Goal: Transaction & Acquisition: Purchase product/service

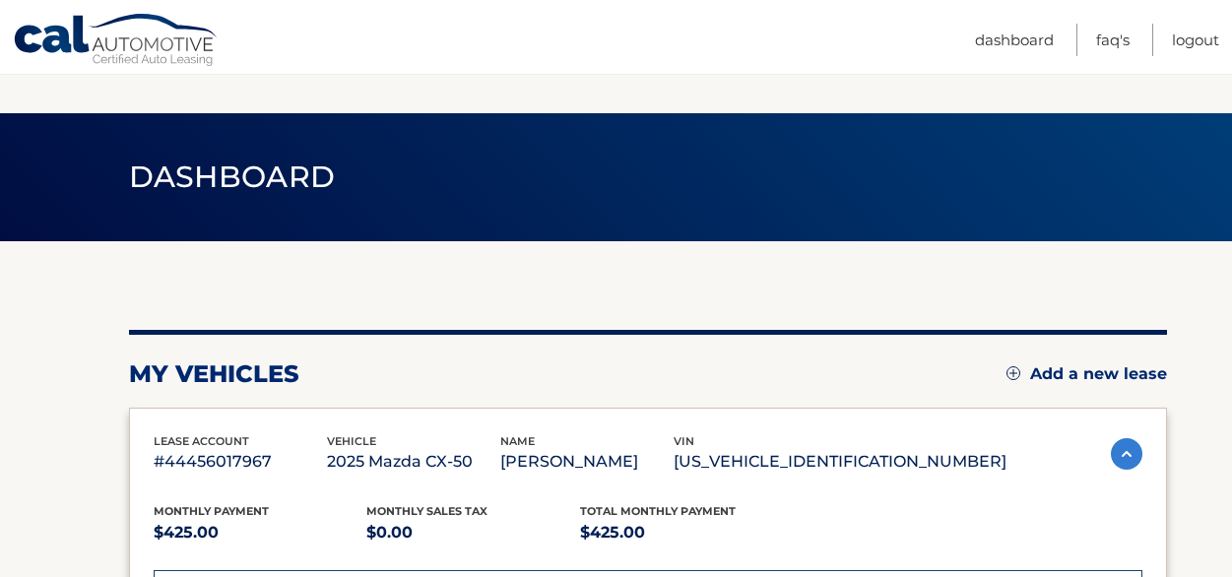
scroll to position [689, 0]
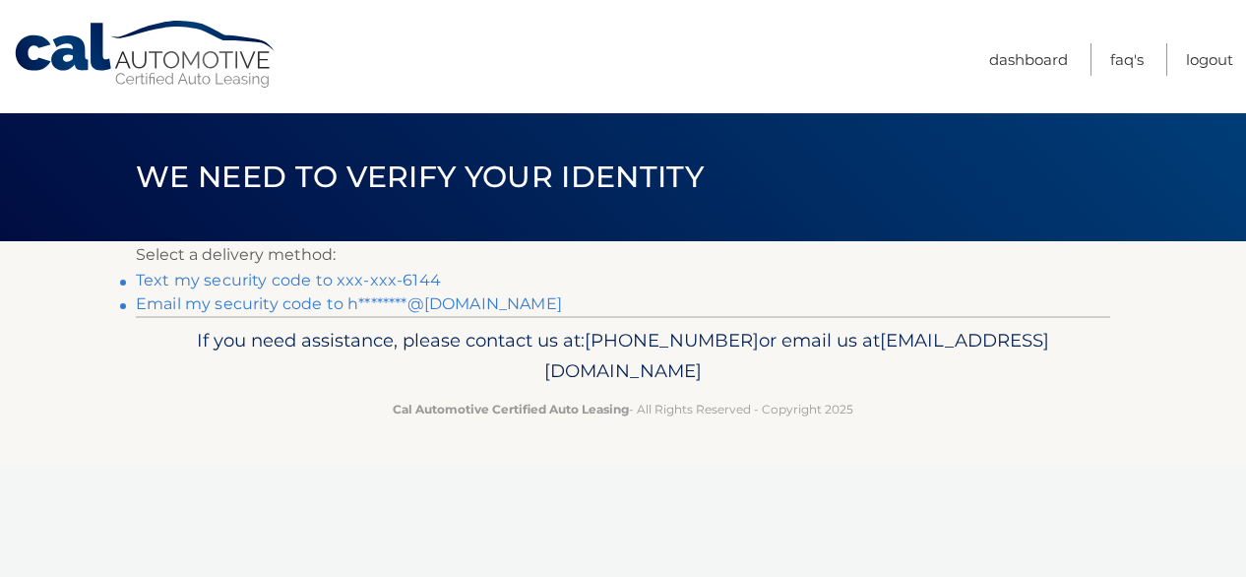
click at [345, 285] on link "Text my security code to xxx-xxx-6144" at bounding box center [288, 280] width 305 height 19
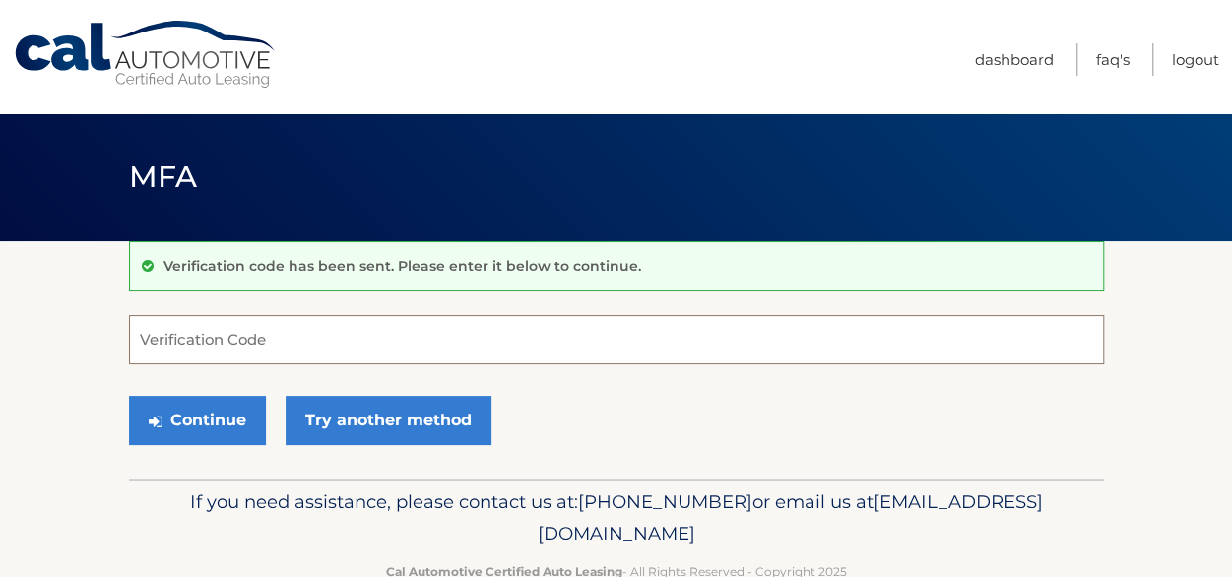
click at [275, 347] on input "Verification Code" at bounding box center [616, 339] width 975 height 49
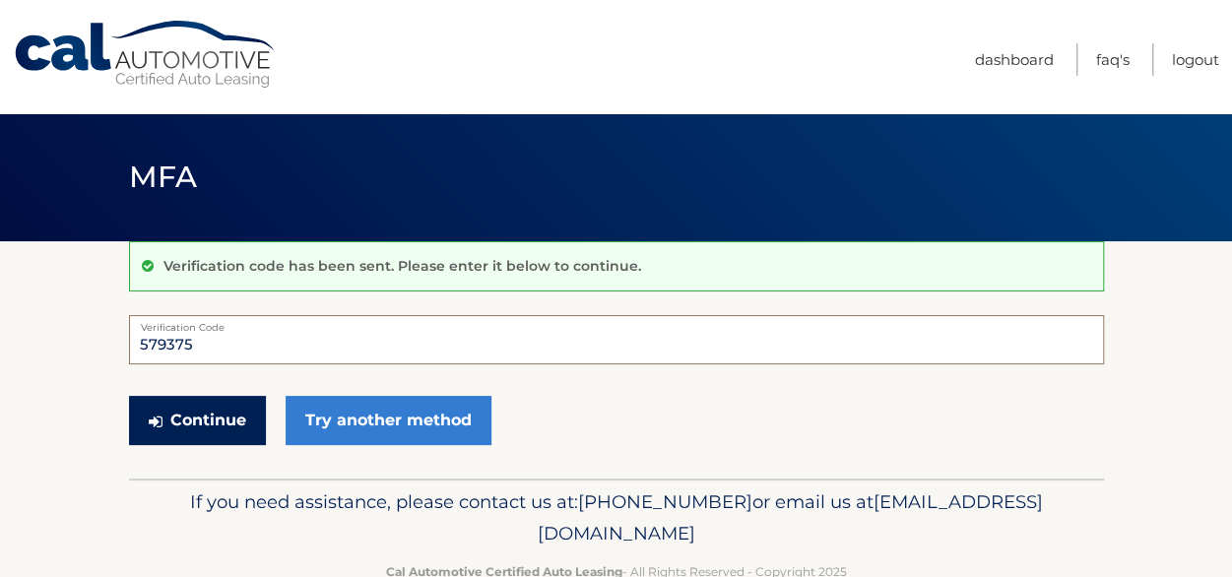
type input "579375"
click at [181, 413] on button "Continue" at bounding box center [197, 420] width 137 height 49
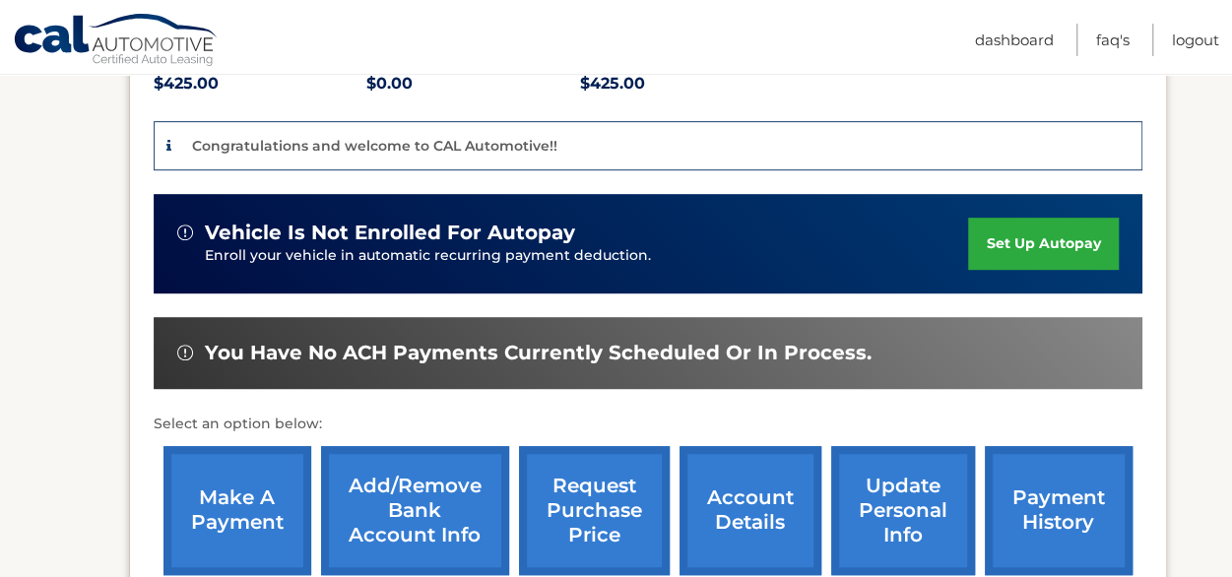
scroll to position [492, 0]
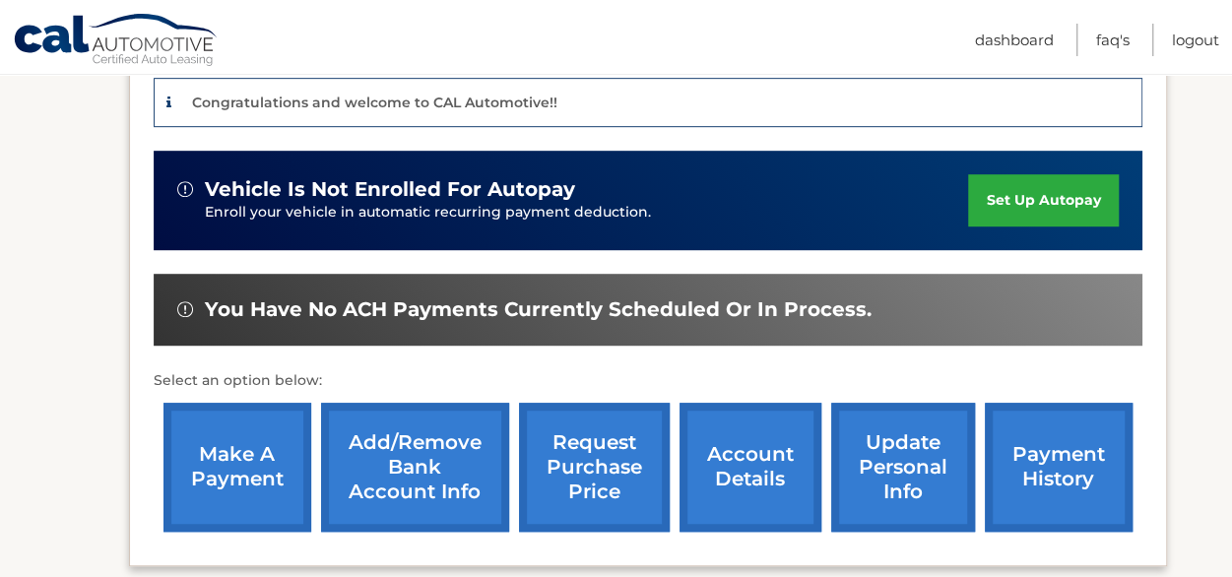
click at [220, 474] on link "make a payment" at bounding box center [237, 467] width 148 height 129
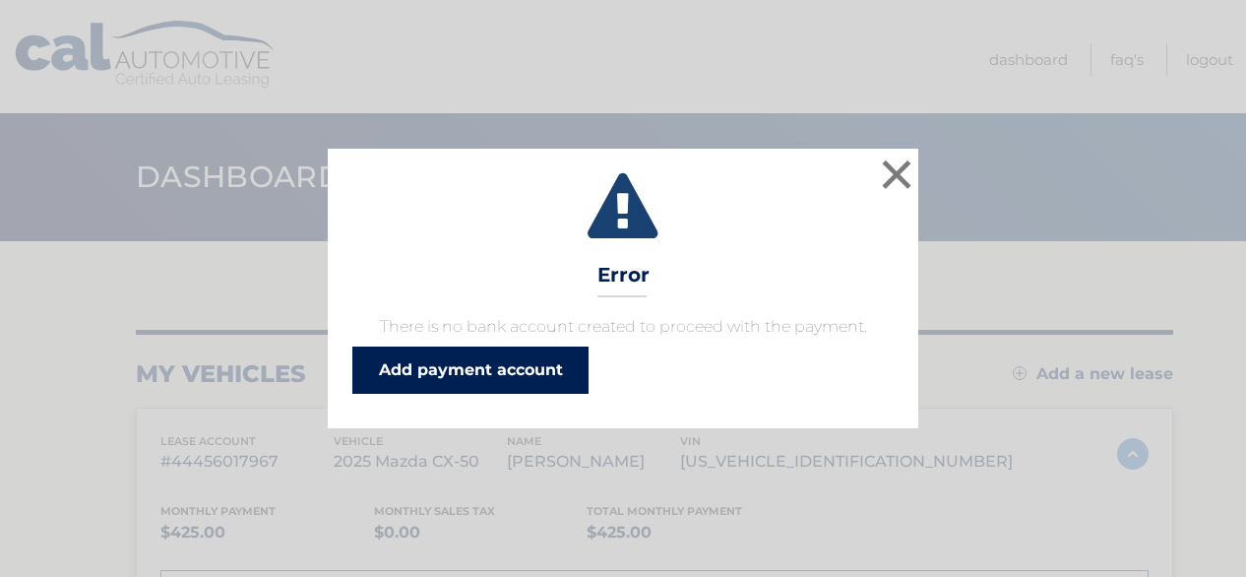
click at [543, 364] on link "Add payment account" at bounding box center [470, 370] width 236 height 47
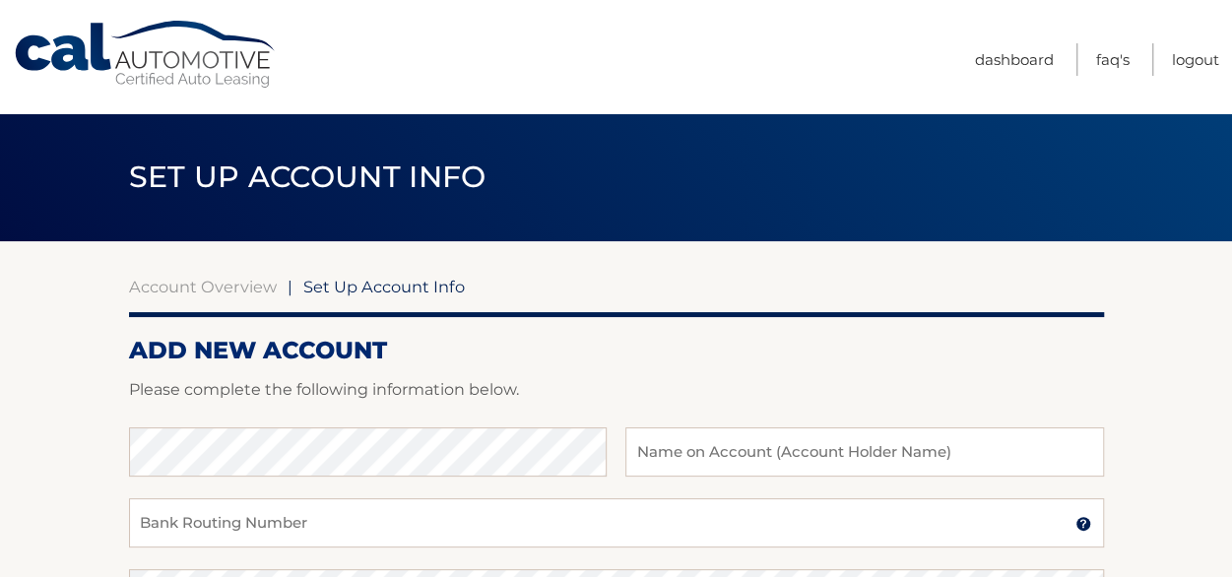
scroll to position [98, 0]
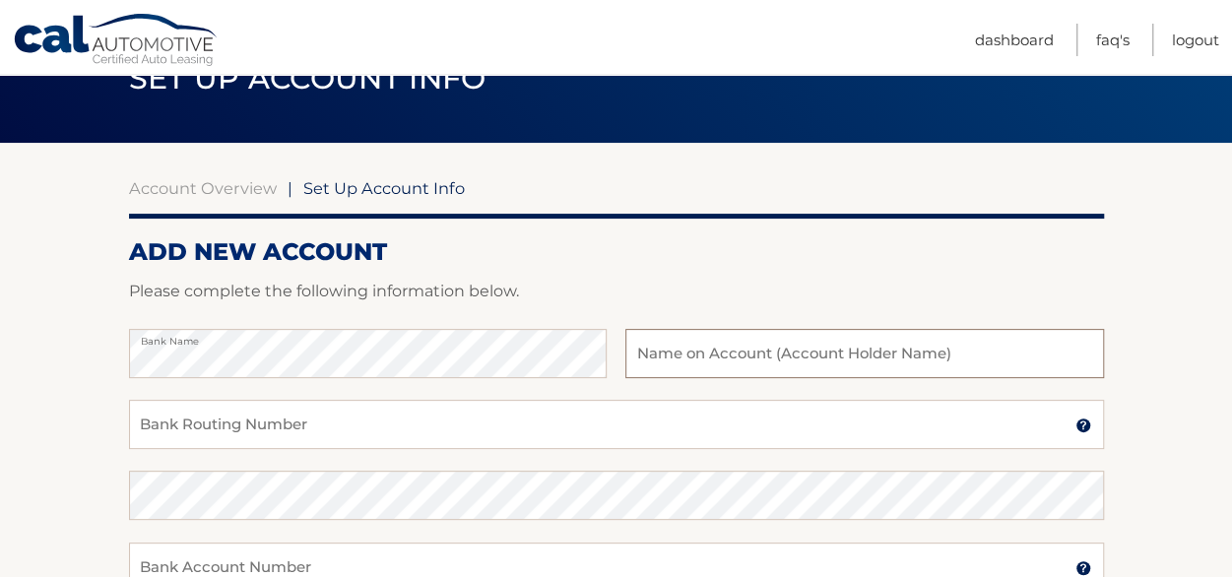
click at [723, 345] on input "text" at bounding box center [863, 353] width 477 height 49
click at [774, 354] on input "MELANIE HIRSCH RIBACK" at bounding box center [863, 353] width 477 height 49
type input "MELANIE HIRSCH-RIBACK"
click at [283, 419] on input "Bank Routing Number" at bounding box center [616, 424] width 975 height 49
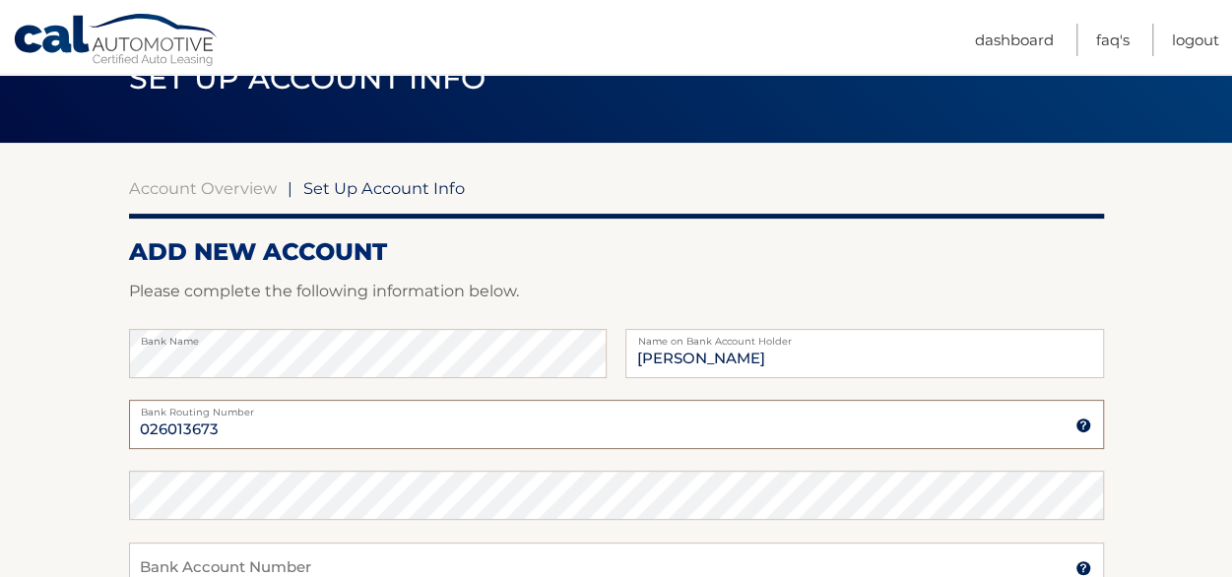
type input "026013673"
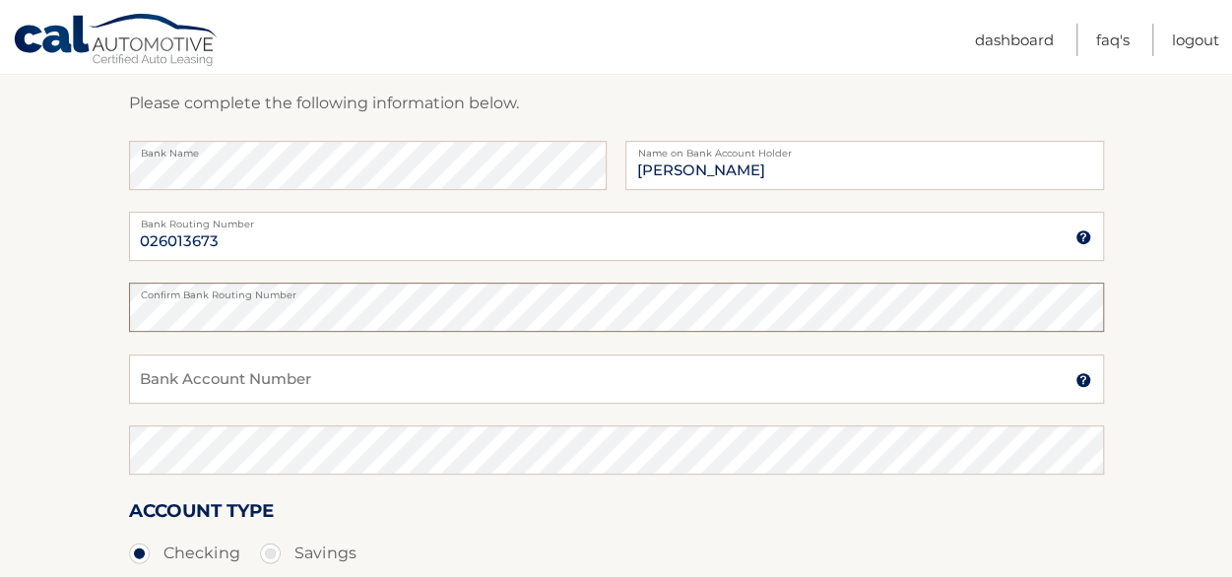
scroll to position [295, 0]
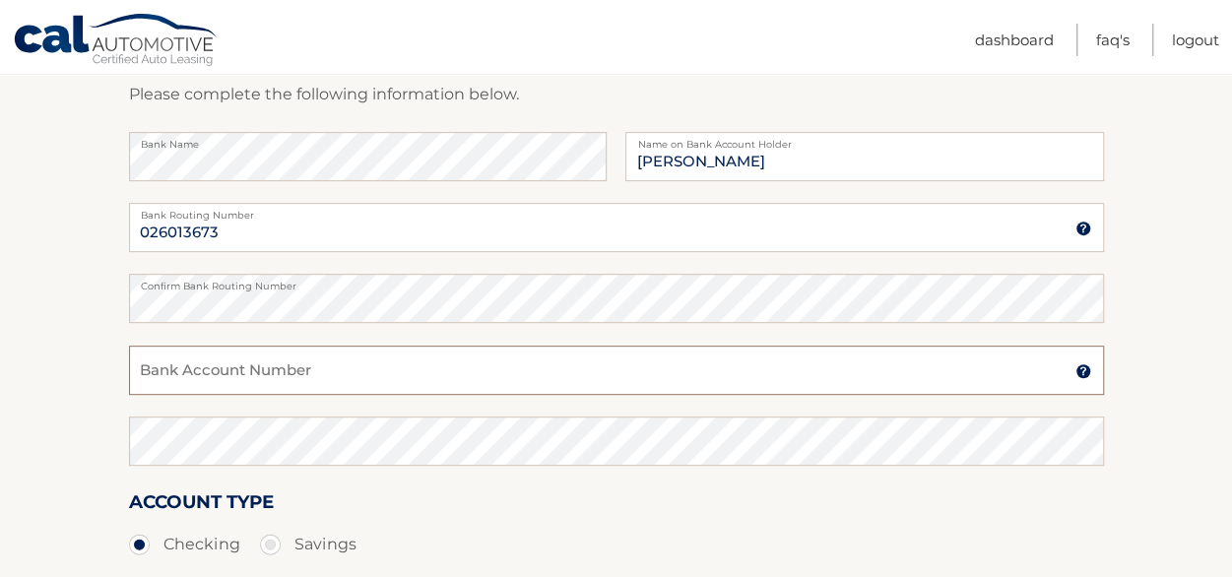
click at [270, 373] on input "Bank Account Number" at bounding box center [616, 370] width 975 height 49
type input "7919324934"
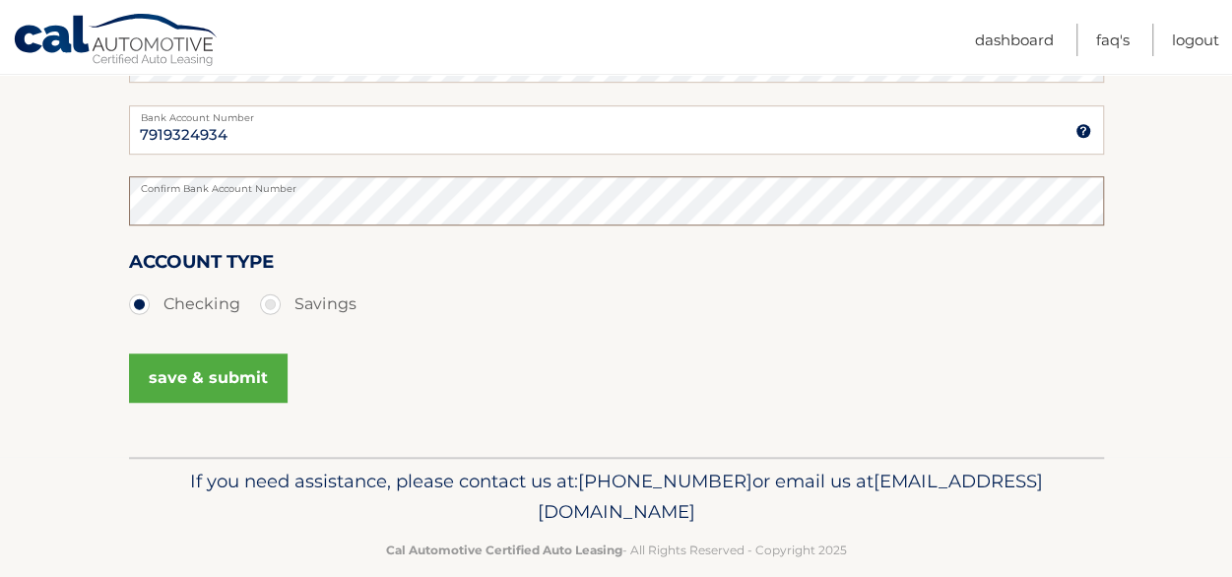
scroll to position [565, 0]
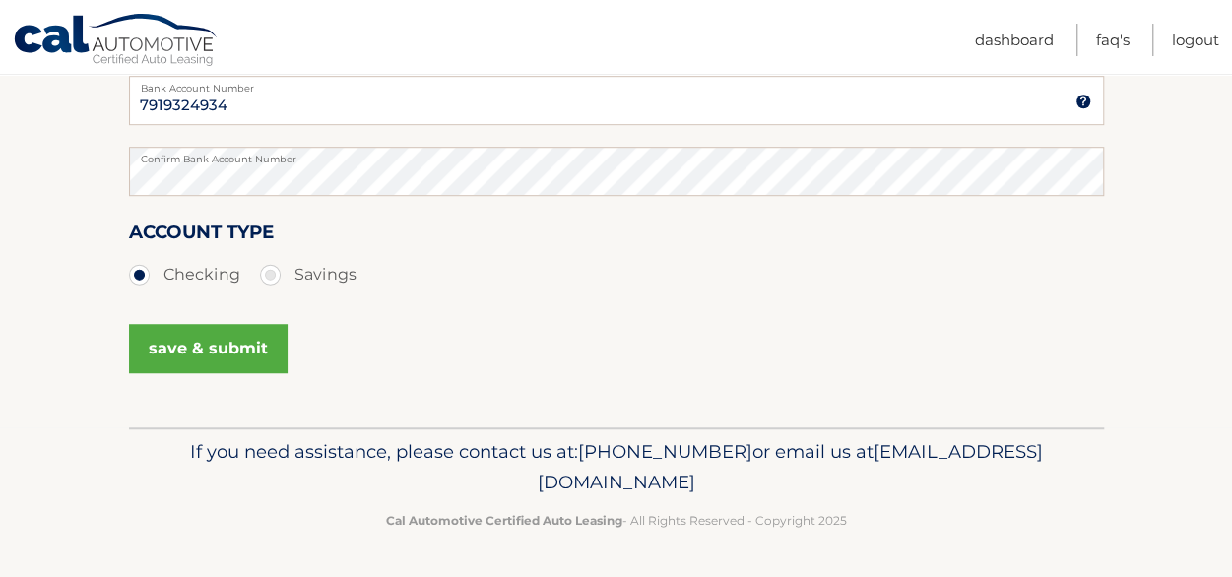
click at [181, 350] on button "save & submit" at bounding box center [208, 348] width 159 height 49
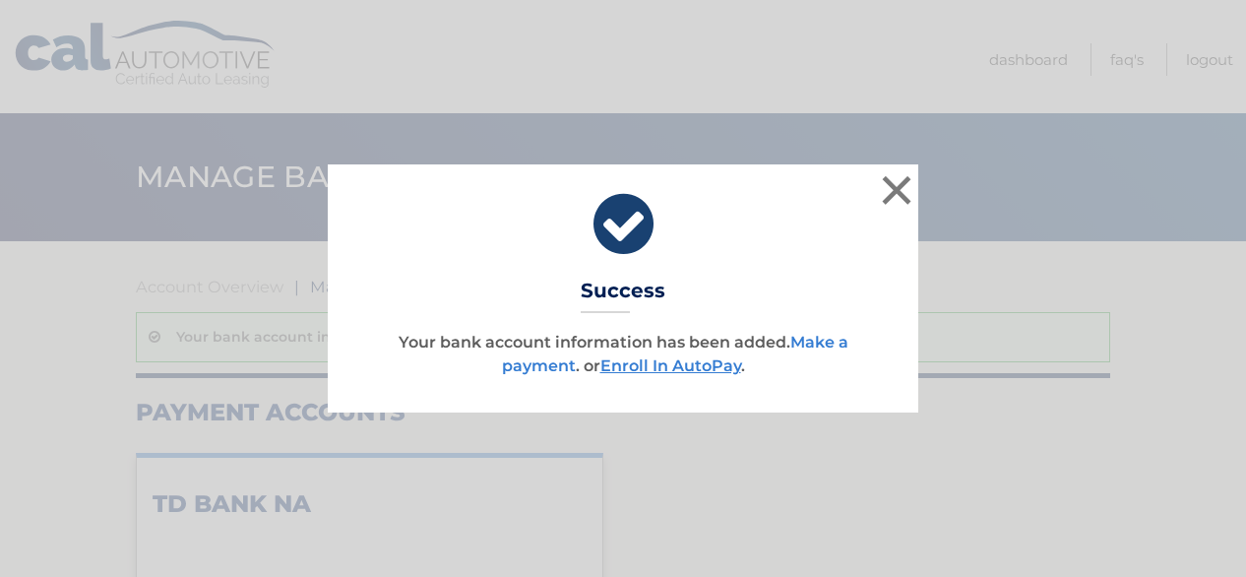
click at [840, 338] on link "Make a payment" at bounding box center [675, 354] width 347 height 42
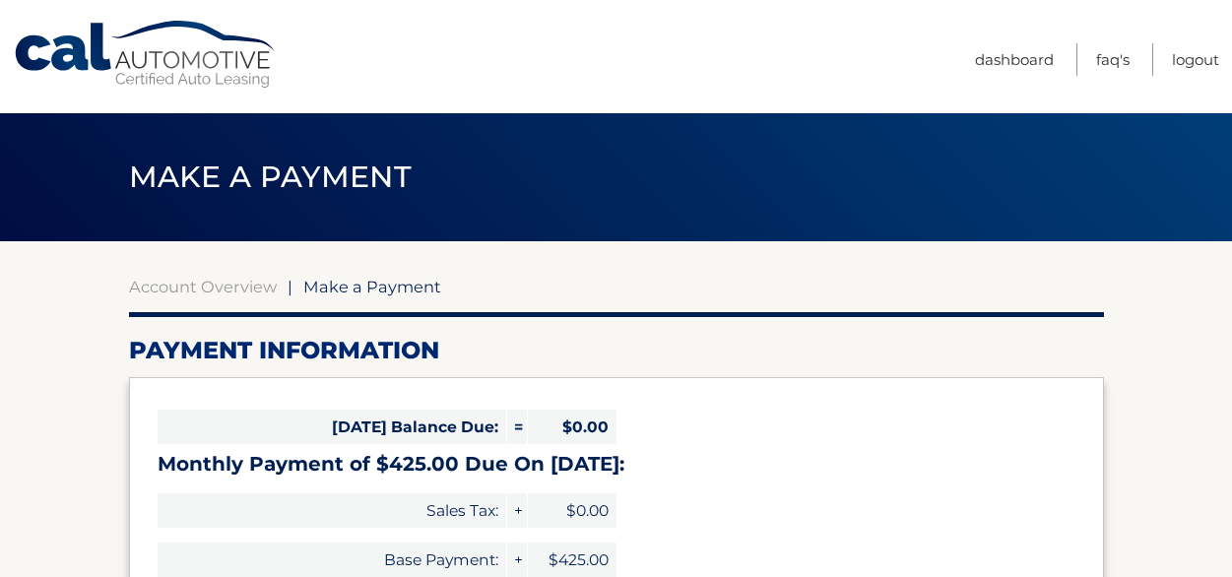
select select "ZTg2Mjk2ZWQtYTgyMS00YjBjLWJjM2YtNjU5MWNiMzI1MWQ5"
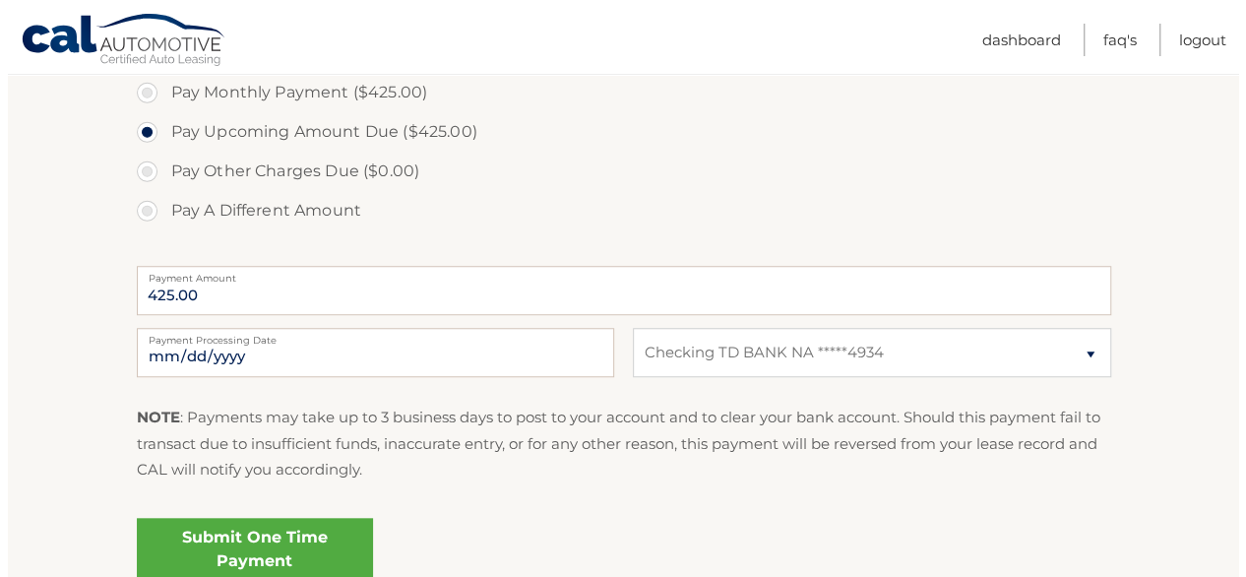
scroll to position [689, 0]
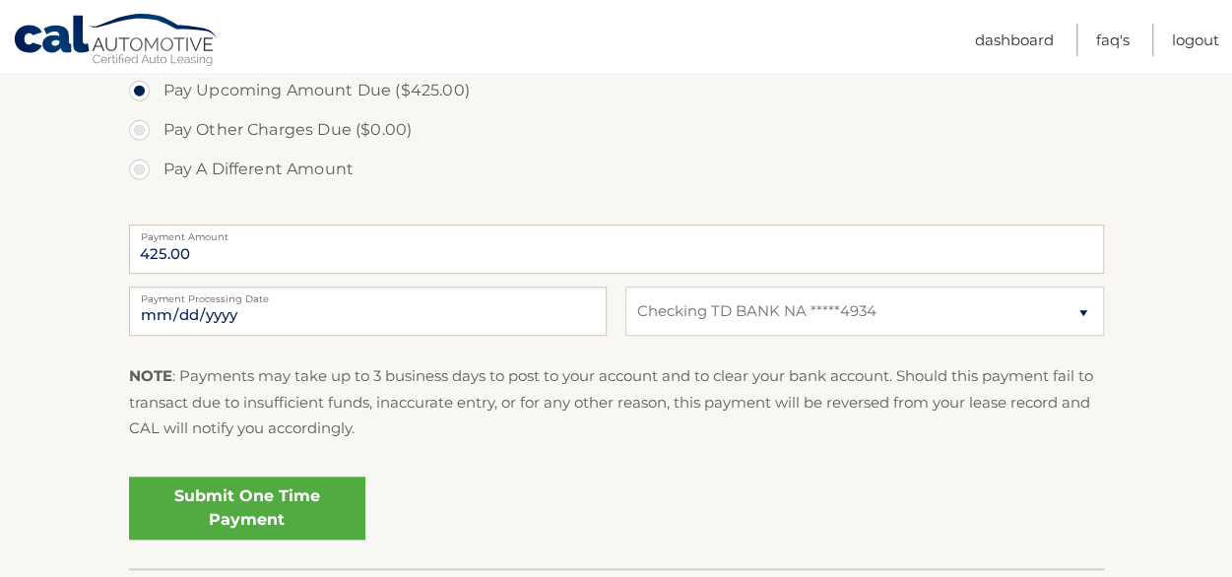
click at [232, 477] on link "Submit One Time Payment" at bounding box center [247, 508] width 236 height 63
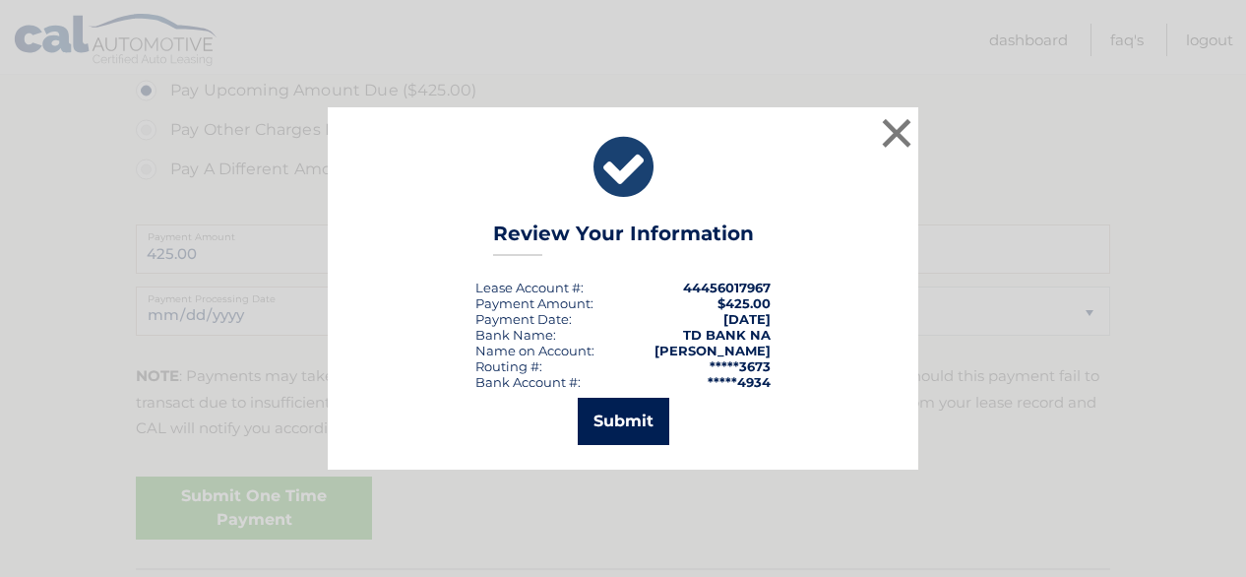
click at [640, 434] on button "Submit" at bounding box center [624, 421] width 92 height 47
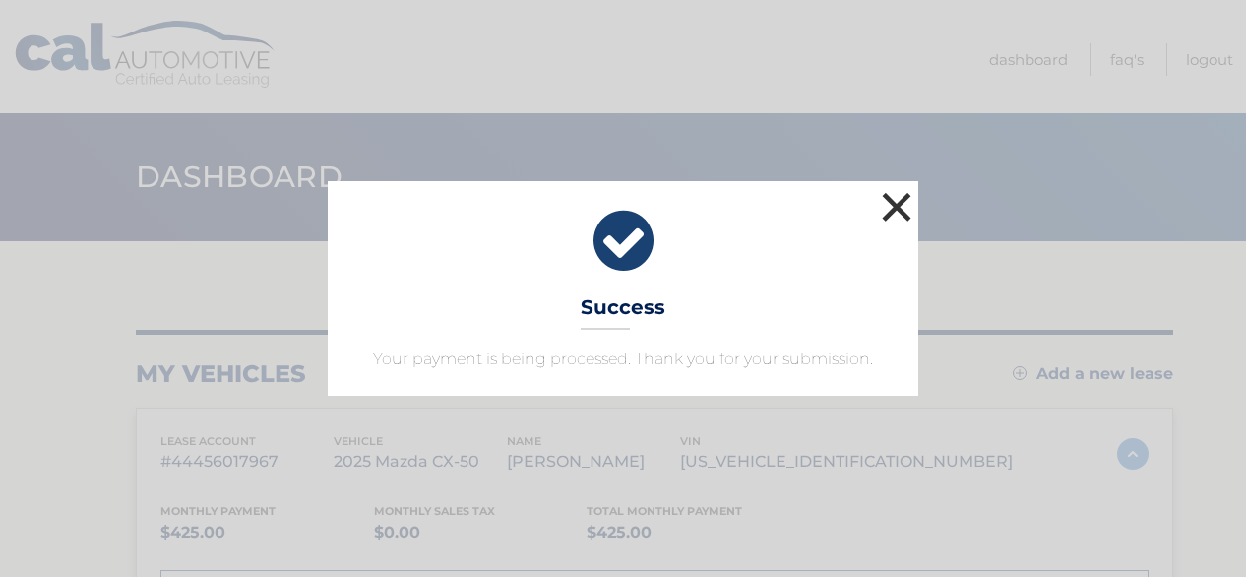
click at [881, 206] on button "×" at bounding box center [896, 206] width 39 height 39
